Goal: Navigation & Orientation: Find specific page/section

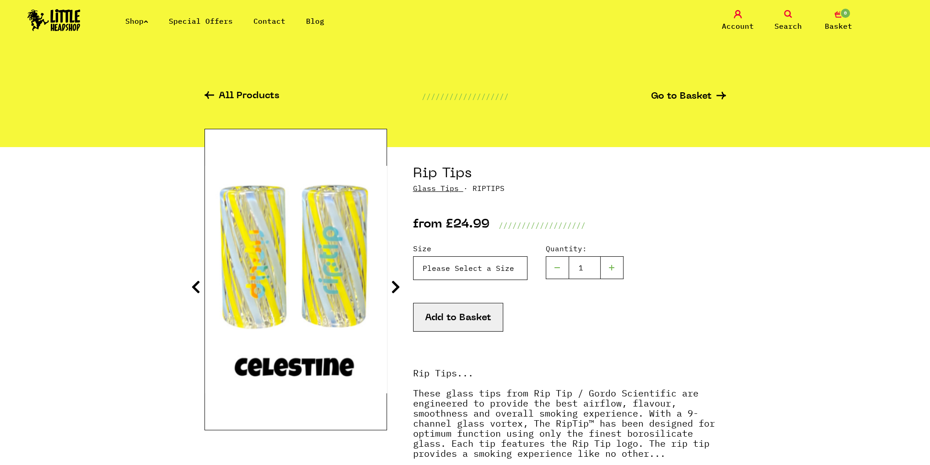
click at [508, 277] on select "Please Select a Size Rip Tips - Size 7 - Clear - £24.99 (Out of Stock) Rip Tips…" at bounding box center [470, 269] width 114 height 24
click at [229, 97] on link "All Products" at bounding box center [241, 96] width 75 height 11
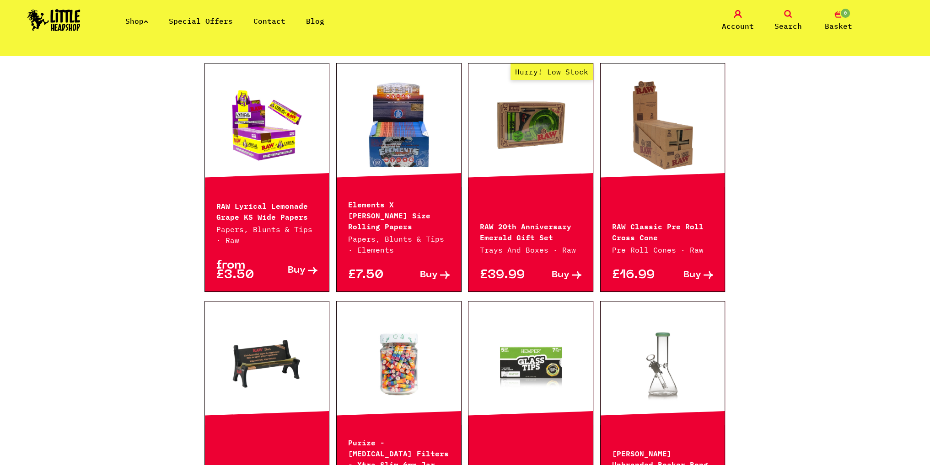
scroll to position [320, 0]
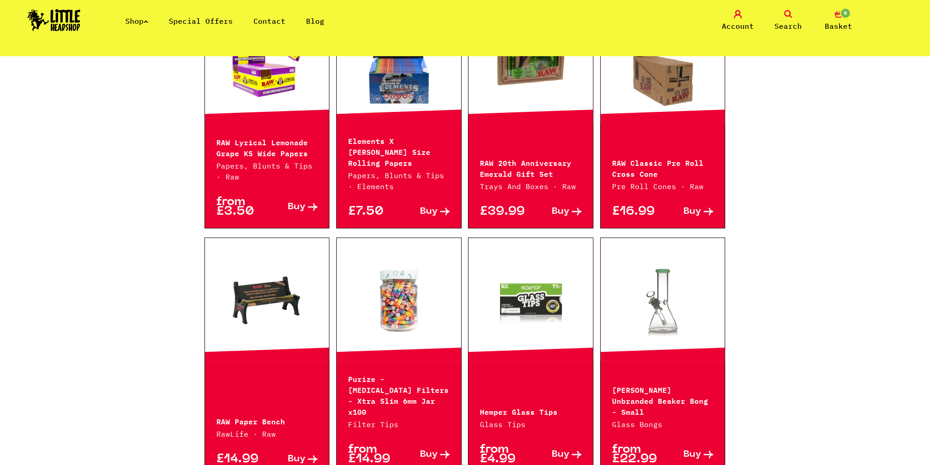
drag, startPoint x: 560, startPoint y: 251, endPoint x: 558, endPoint y: 260, distance: 9.3
